Goal: Navigation & Orientation: Find specific page/section

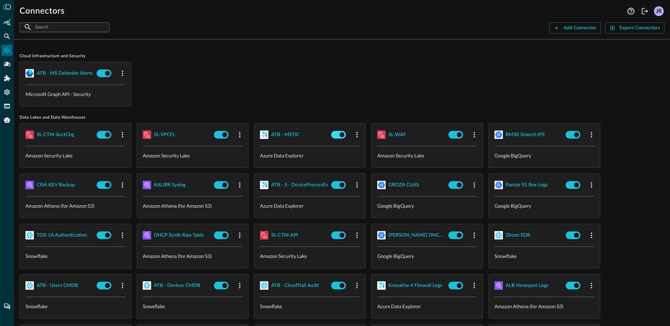
scroll to position [196, 0]
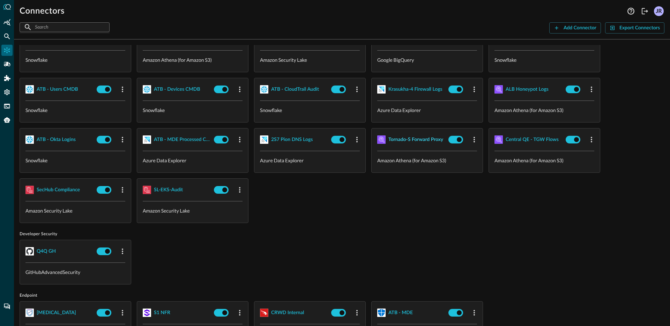
click at [406, 142] on div "Tornado-S Forward Proxy" at bounding box center [416, 139] width 55 height 9
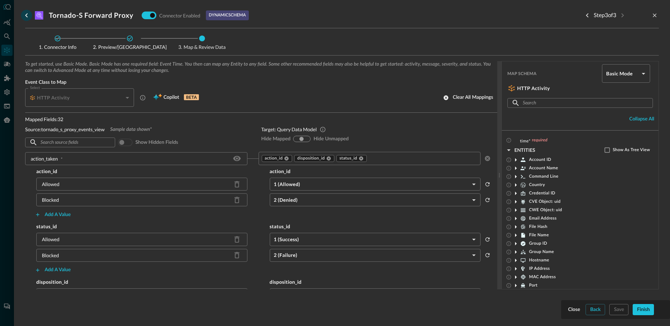
click at [26, 17] on icon "go back" at bounding box center [26, 15] width 8 height 8
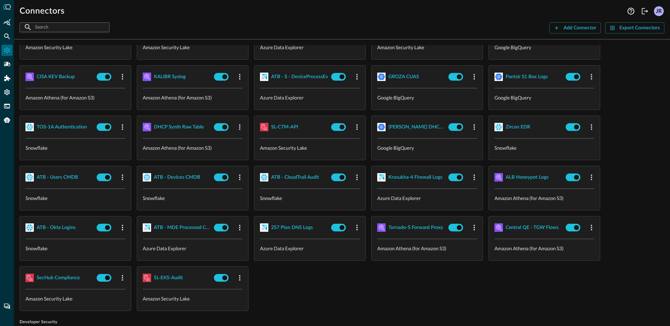
scroll to position [65, 0]
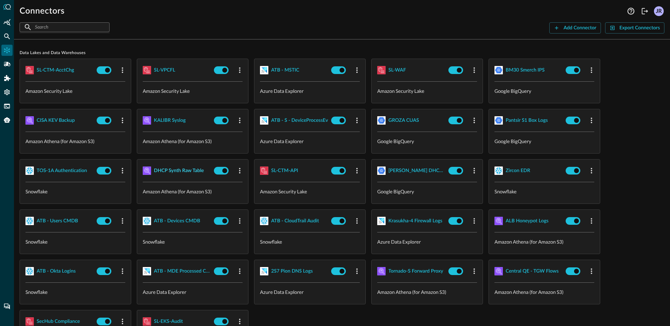
click at [176, 170] on div "DHCP Synth Raw Table" at bounding box center [179, 171] width 50 height 9
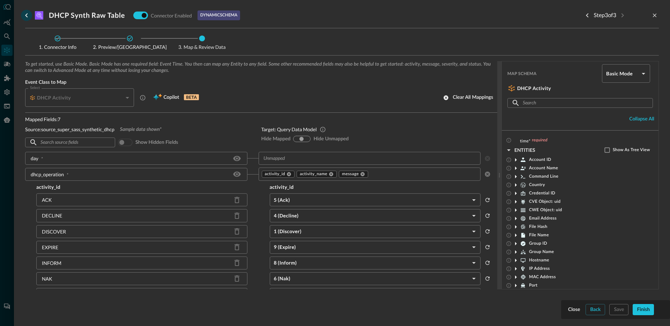
click at [28, 17] on icon "go back" at bounding box center [26, 15] width 8 height 8
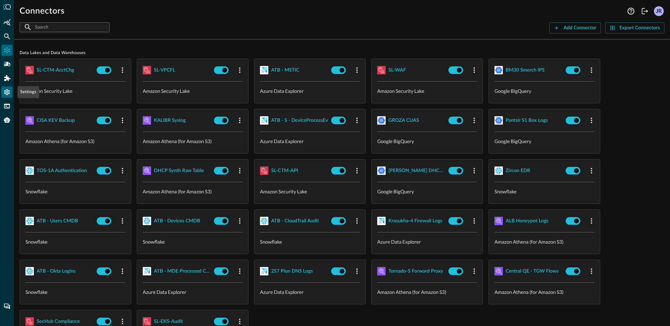
click at [12, 94] on div "Settings" at bounding box center [6, 92] width 11 height 11
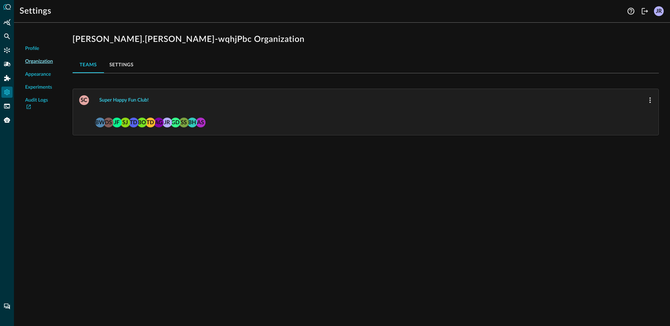
click at [116, 97] on button "Super Happy Fun Club!" at bounding box center [124, 100] width 58 height 11
